Goal: Transaction & Acquisition: Download file/media

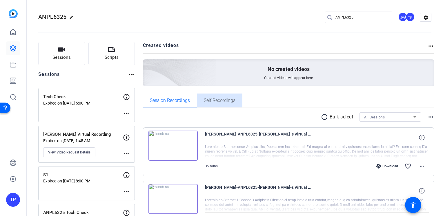
click at [213, 101] on span "Self Recordings" at bounding box center [220, 100] width 32 height 5
click at [181, 101] on span "Session Recordings" at bounding box center [170, 100] width 40 height 5
click at [222, 100] on span "Self Recordings" at bounding box center [220, 100] width 32 height 5
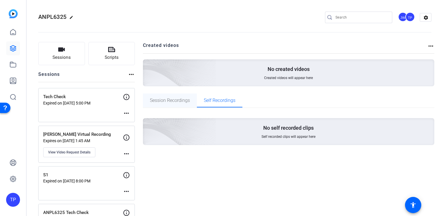
click at [183, 97] on span "Session Recordings" at bounding box center [170, 101] width 40 height 14
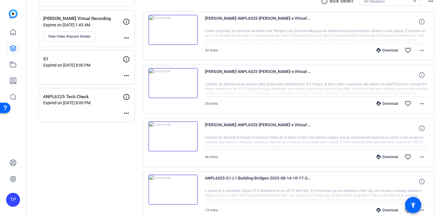
scroll to position [87, 0]
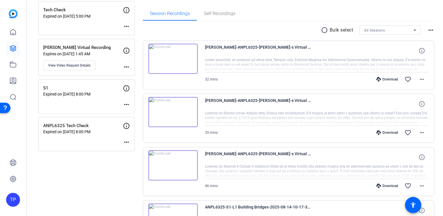
click at [389, 81] on div "Download" at bounding box center [387, 79] width 28 height 5
click at [420, 79] on mat-icon "more_horiz" at bounding box center [421, 79] width 7 height 7
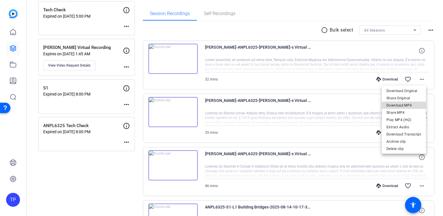
click at [409, 105] on span "Download MP4" at bounding box center [403, 105] width 35 height 7
